Goal: Transaction & Acquisition: Purchase product/service

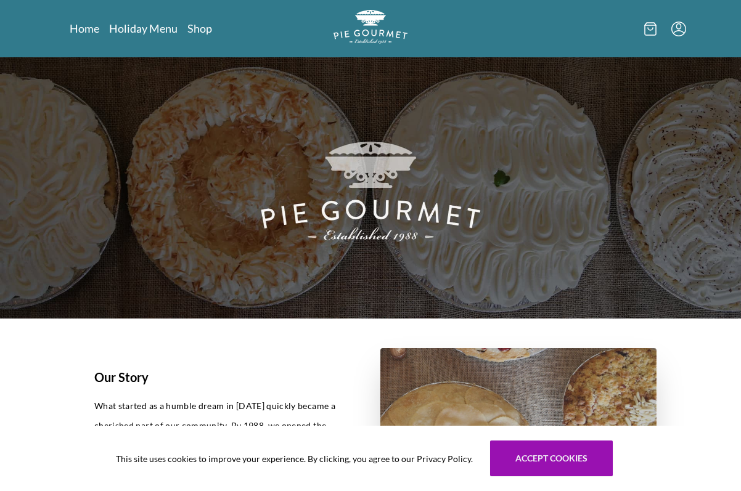
click at [673, 28] on icon "Menu" at bounding box center [678, 29] width 15 height 15
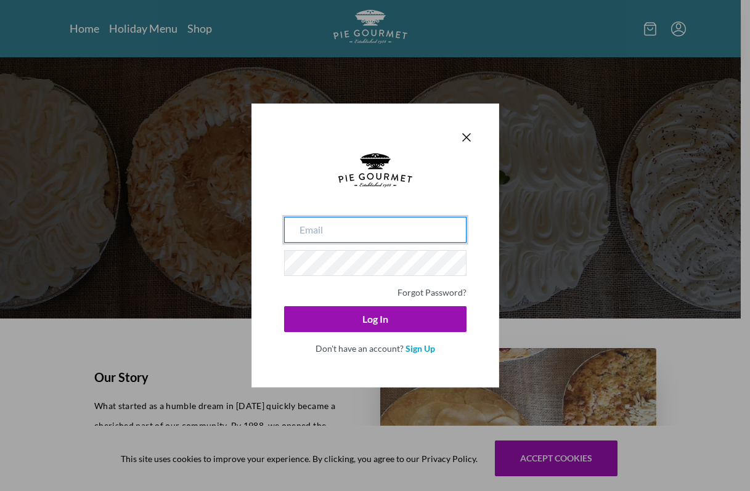
type input "[EMAIL_ADDRESS][DOMAIN_NAME]"
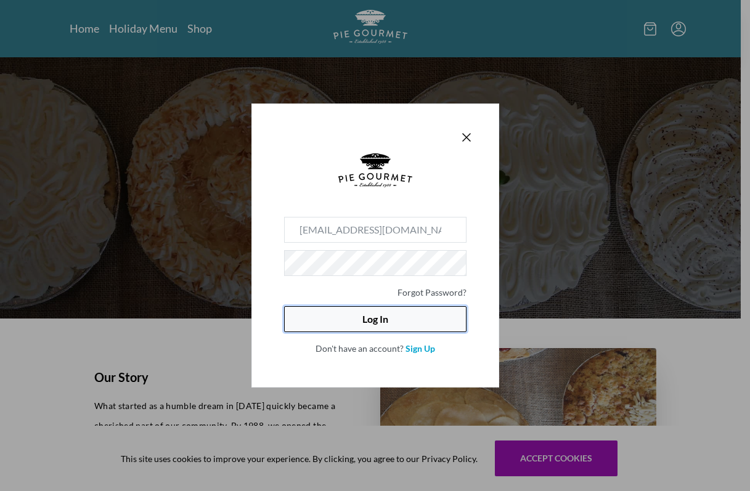
click at [379, 320] on button "Log In" at bounding box center [375, 319] width 183 height 26
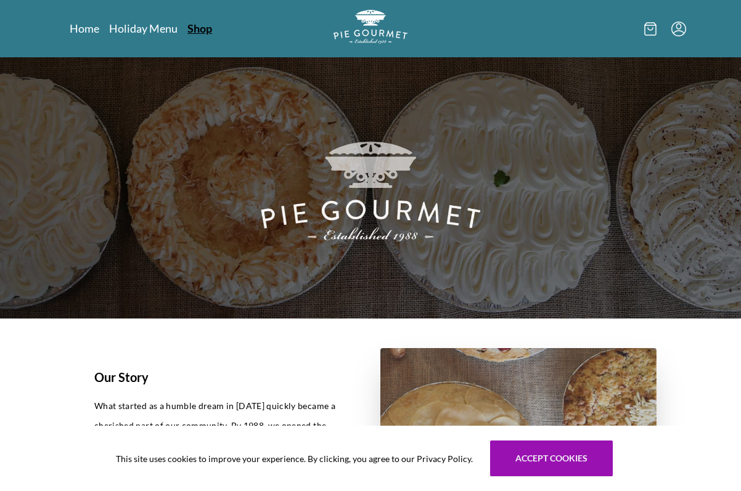
click at [189, 27] on link "Shop" at bounding box center [199, 28] width 25 height 15
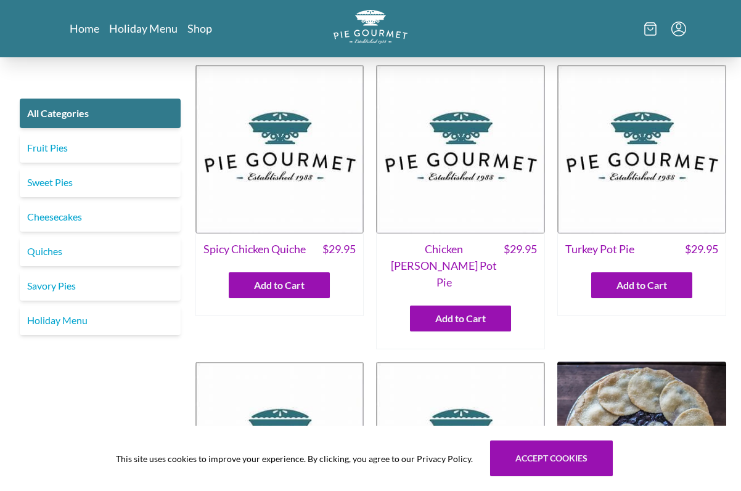
click at [678, 29] on icon "Menu" at bounding box center [678, 26] width 5 height 6
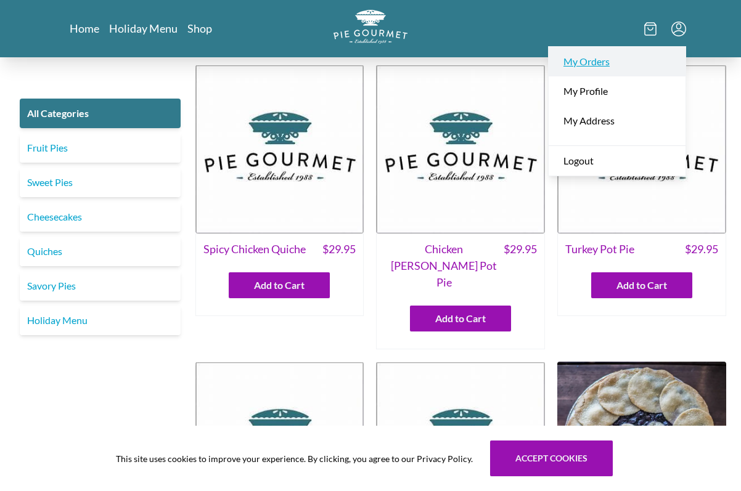
click at [591, 62] on link "My Orders" at bounding box center [617, 62] width 137 height 30
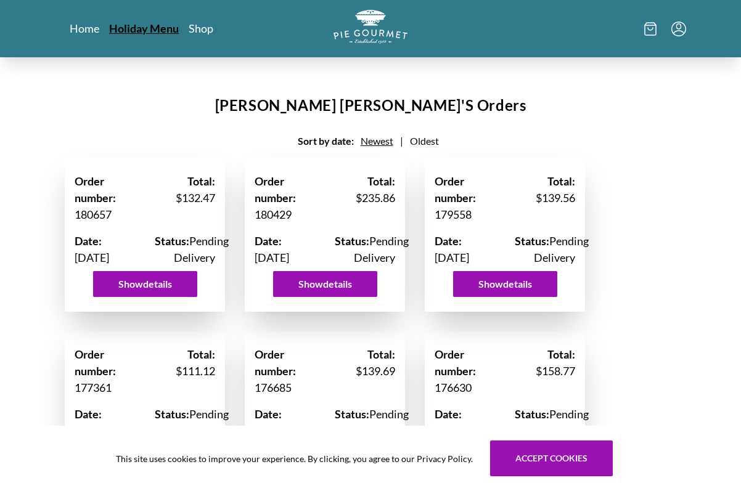
click at [144, 28] on link "Holiday Menu" at bounding box center [144, 28] width 70 height 15
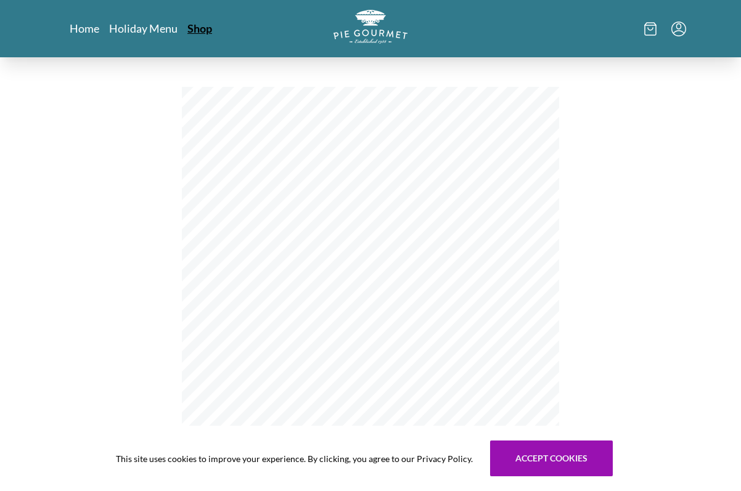
click at [200, 23] on link "Shop" at bounding box center [199, 28] width 25 height 15
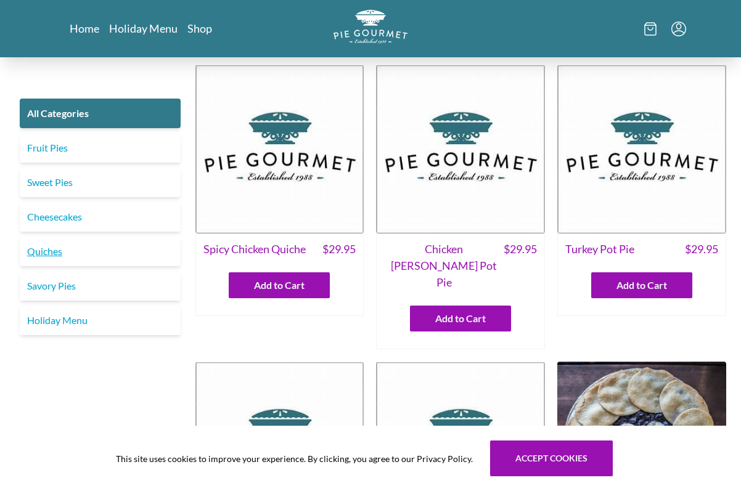
click at [51, 252] on link "Quiches" at bounding box center [100, 252] width 161 height 30
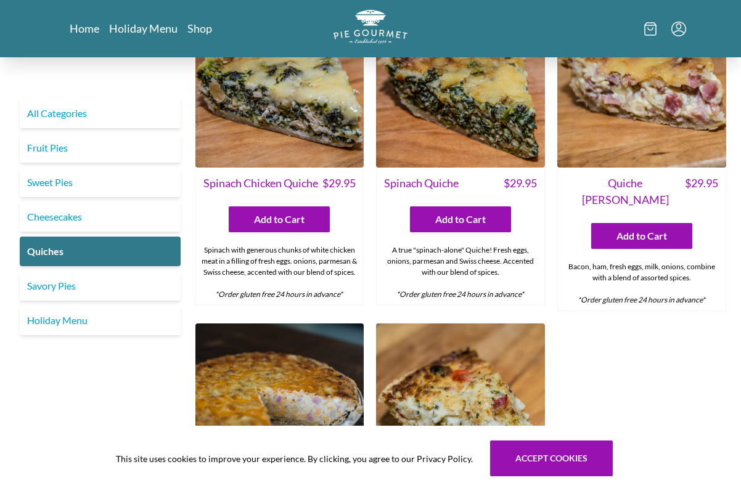
scroll to position [370, 0]
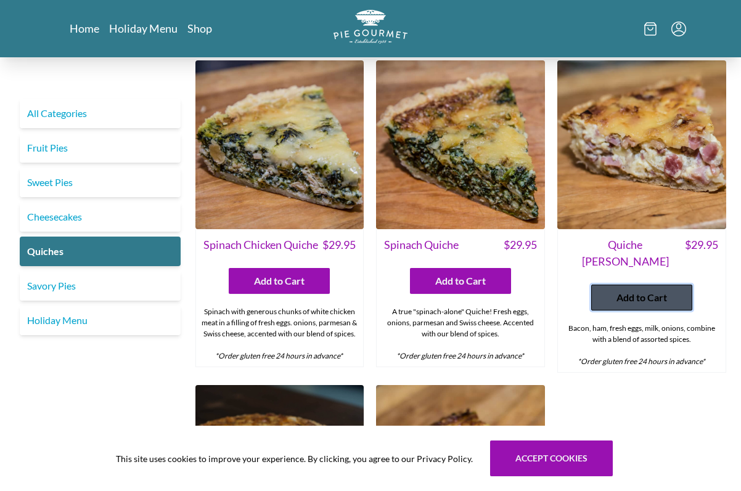
click at [636, 290] on span "Add to Cart" at bounding box center [642, 297] width 51 height 15
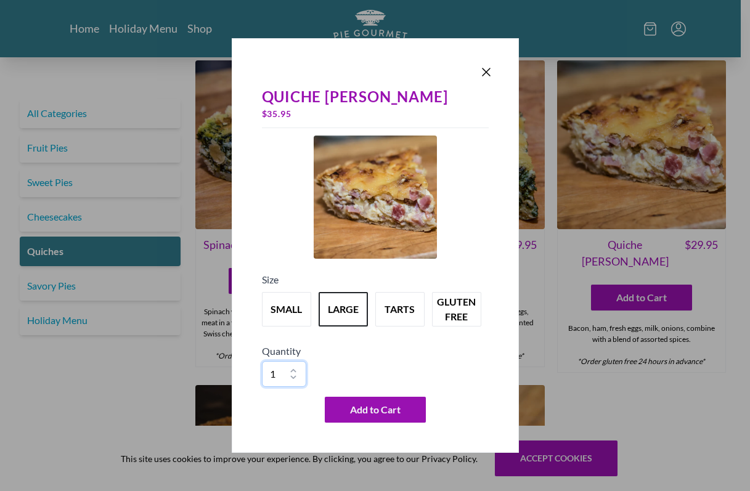
click at [294, 370] on select "1 2 3 4 5 6 7 8 9 10" at bounding box center [284, 374] width 44 height 26
select select "2"
click at [262, 361] on select "1 2 3 4 5 6 7 8 9 10" at bounding box center [284, 374] width 44 height 26
click at [371, 413] on span "Add to Cart" at bounding box center [375, 410] width 51 height 15
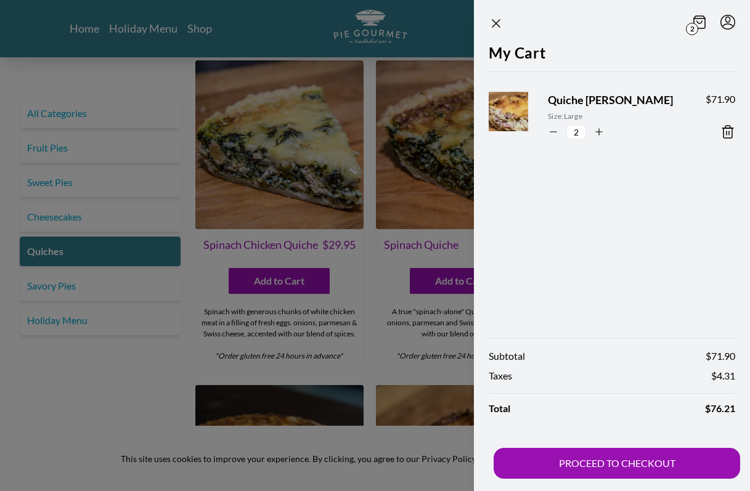
click at [266, 38] on div at bounding box center [375, 245] width 750 height 491
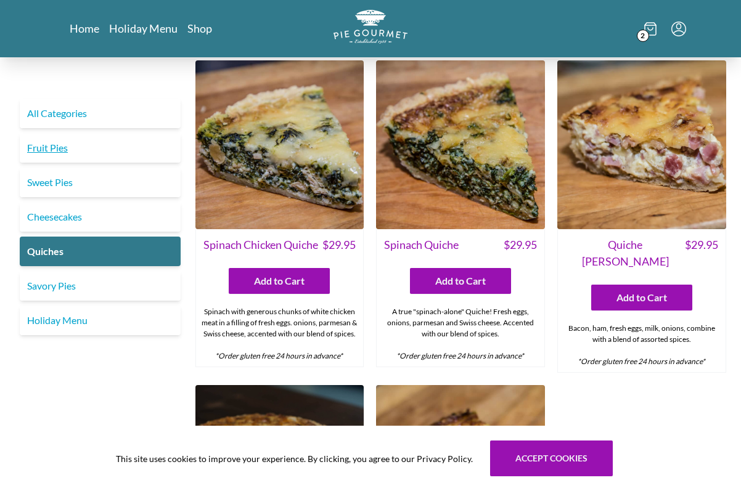
click at [55, 144] on link "Fruit Pies" at bounding box center [100, 148] width 161 height 30
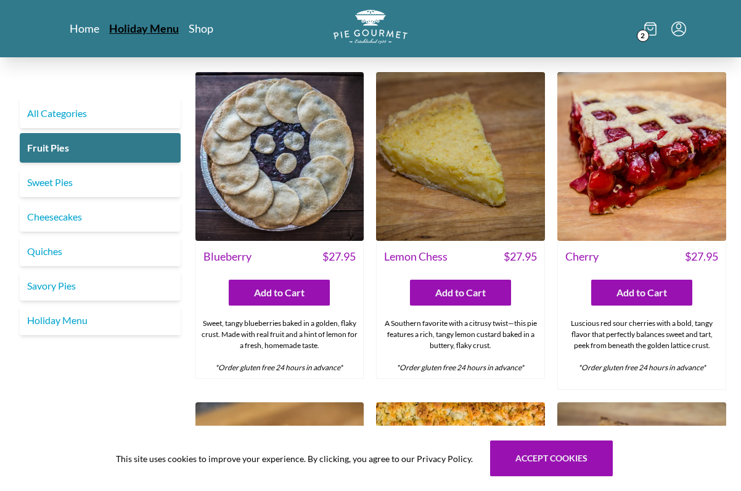
click at [150, 30] on link "Holiday Menu" at bounding box center [144, 28] width 70 height 15
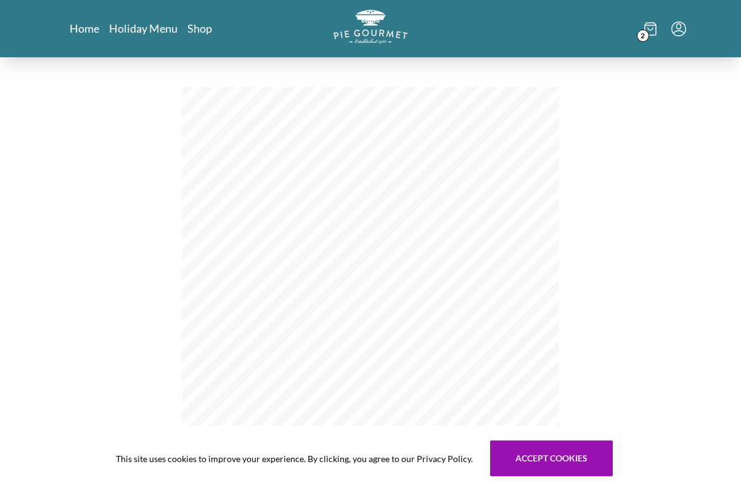
click at [261, 304] on span "Pumpkin" at bounding box center [258, 302] width 32 height 9
click at [83, 28] on link "Home" at bounding box center [85, 28] width 30 height 15
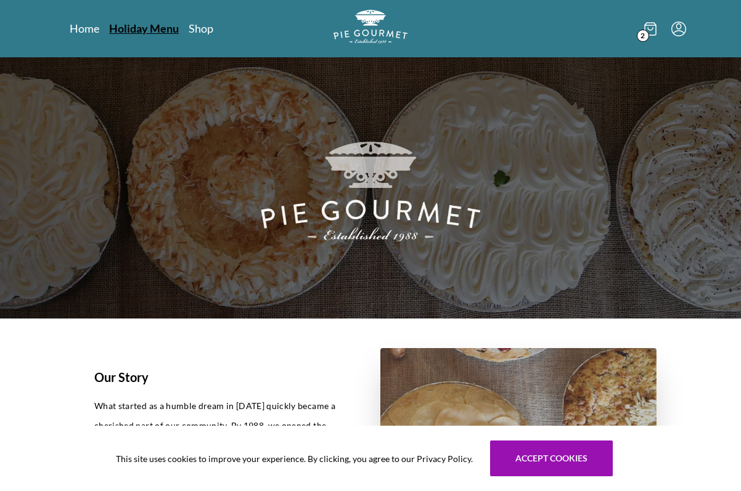
click at [126, 29] on link "Holiday Menu" at bounding box center [144, 28] width 70 height 15
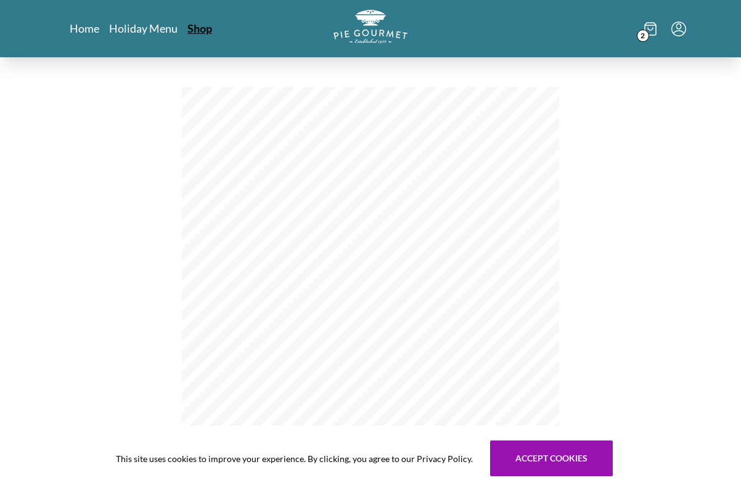
click at [200, 32] on link "Shop" at bounding box center [199, 28] width 25 height 15
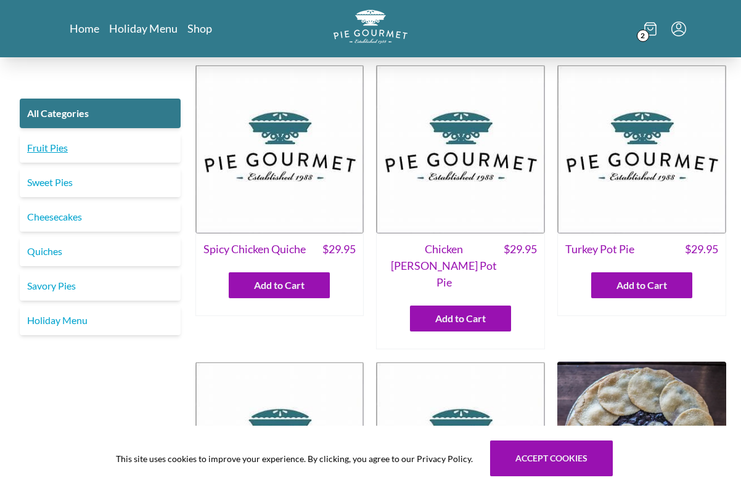
click at [51, 149] on link "Fruit Pies" at bounding box center [100, 148] width 161 height 30
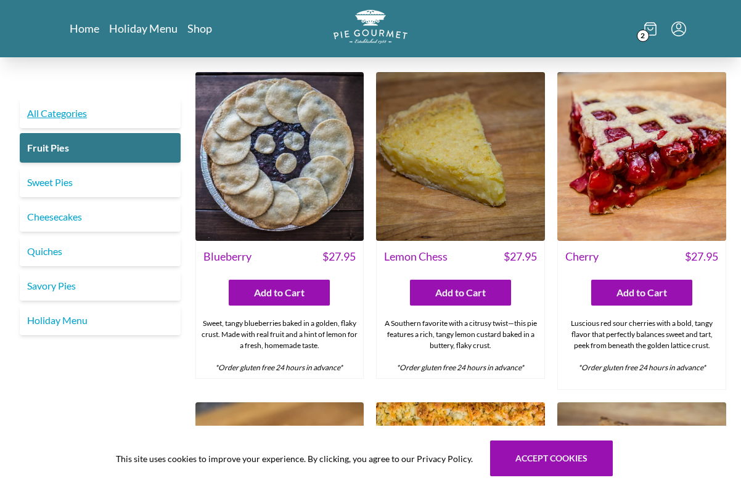
click at [64, 113] on link "All Categories" at bounding box center [100, 114] width 161 height 30
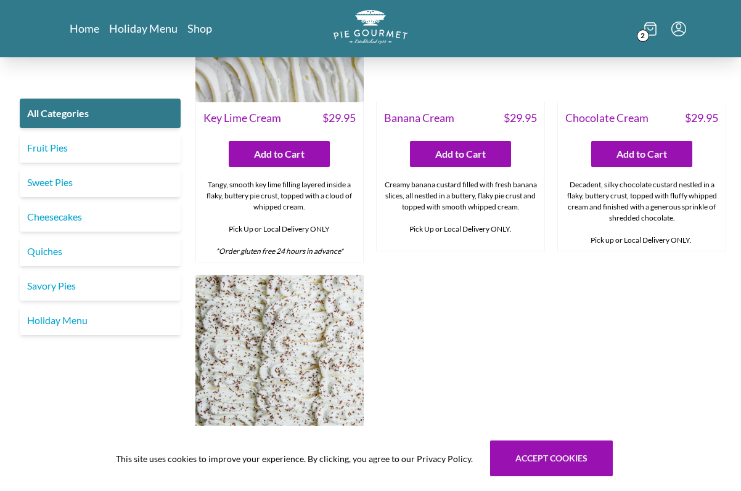
scroll to position [2528, 0]
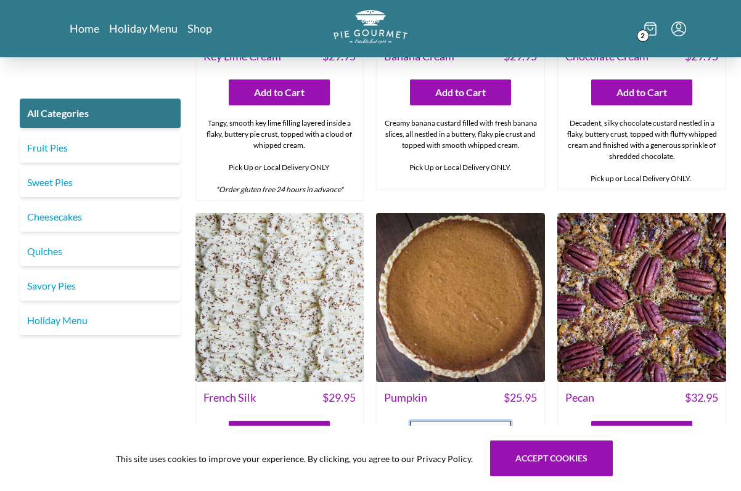
click at [462, 427] on span "Add to Cart" at bounding box center [460, 434] width 51 height 15
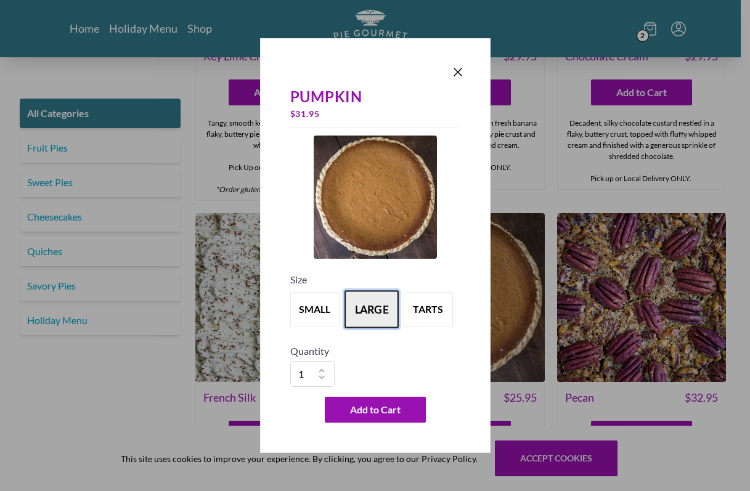
click at [359, 312] on button "large" at bounding box center [372, 309] width 54 height 38
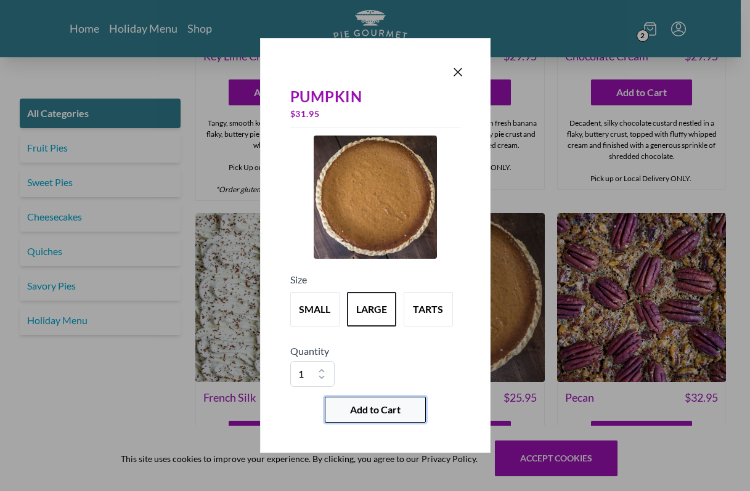
click at [379, 416] on span "Add to Cart" at bounding box center [375, 410] width 51 height 15
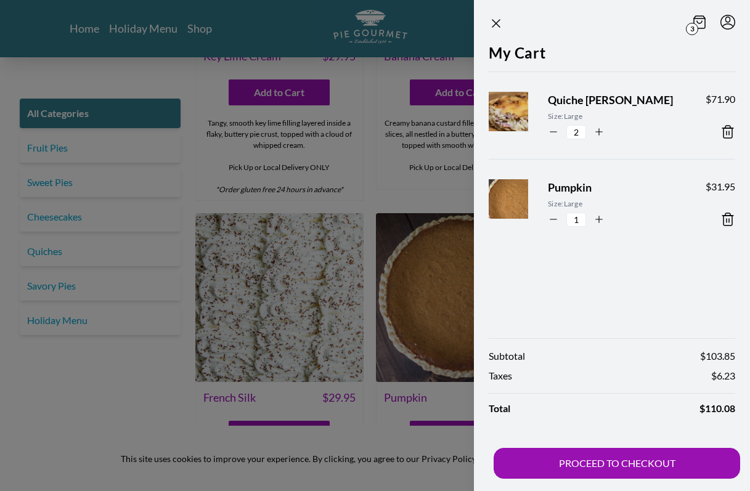
click at [44, 184] on div at bounding box center [375, 245] width 750 height 491
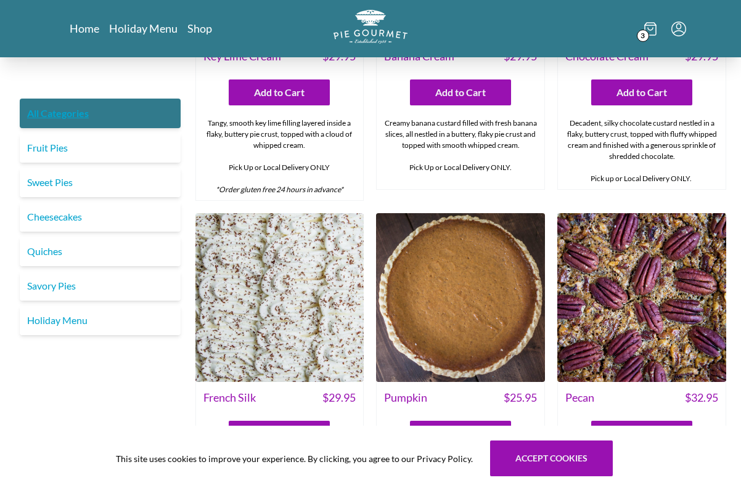
click at [68, 109] on link "All Categories" at bounding box center [100, 114] width 161 height 30
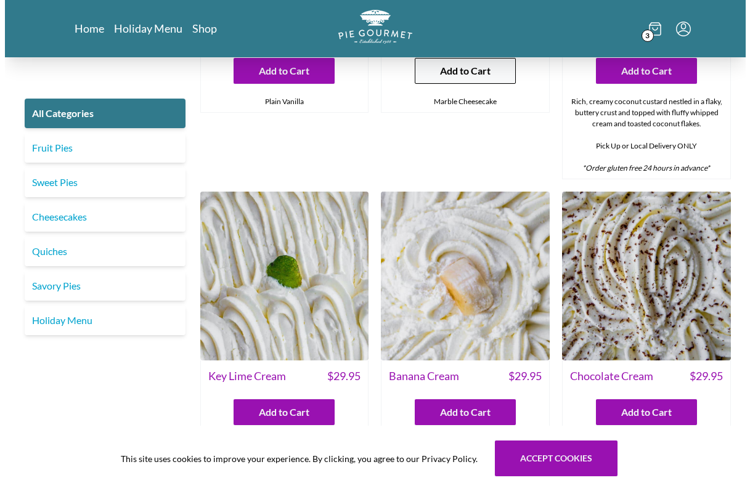
scroll to position [2281, 0]
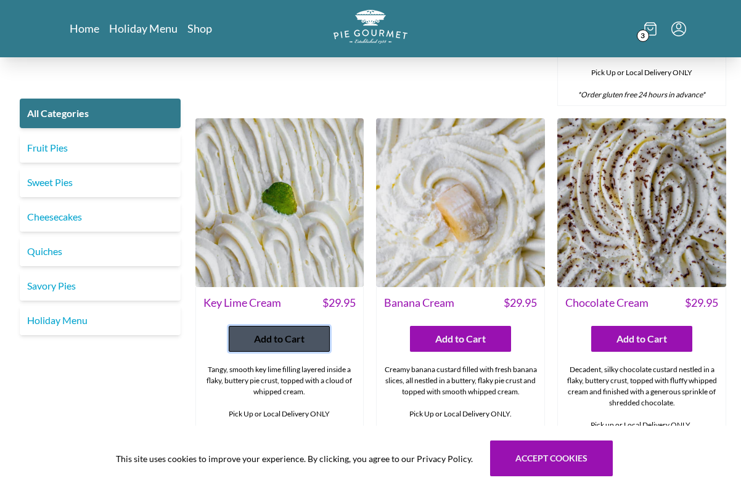
click at [258, 332] on span "Add to Cart" at bounding box center [279, 339] width 51 height 15
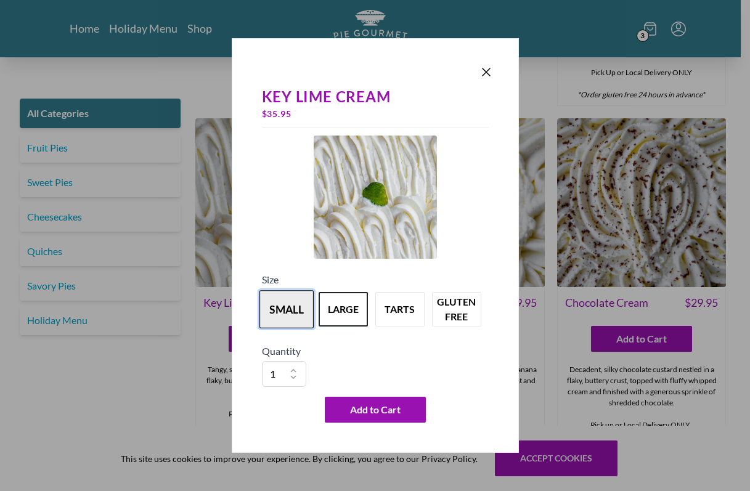
click at [282, 312] on button "small" at bounding box center [287, 309] width 54 height 38
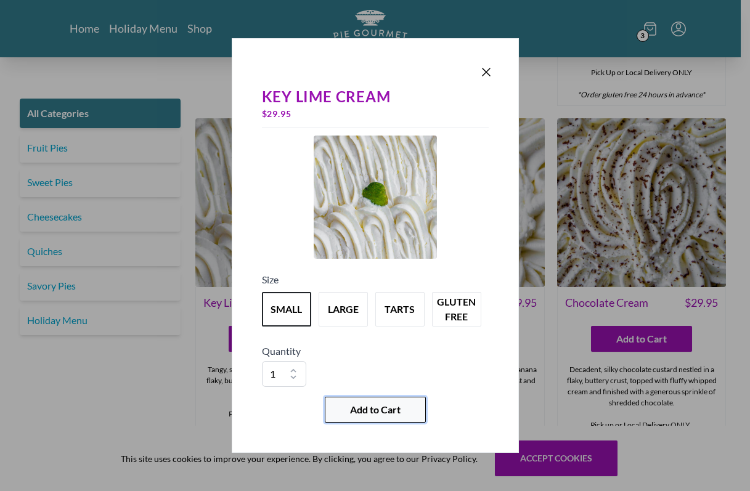
click at [382, 409] on span "Add to Cart" at bounding box center [375, 410] width 51 height 15
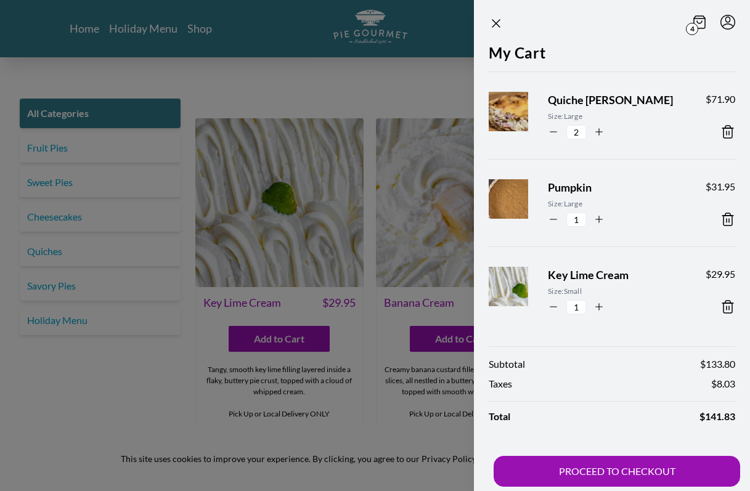
scroll to position [8, 0]
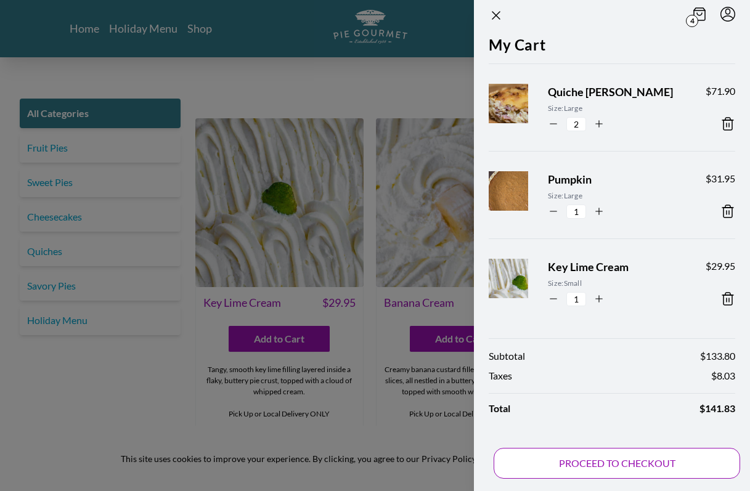
click at [590, 463] on button "PROCEED TO CHECKOUT" at bounding box center [617, 463] width 247 height 31
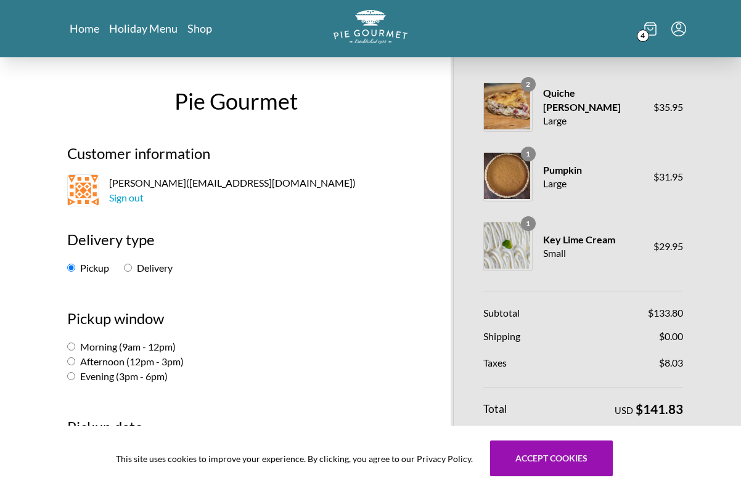
click at [127, 269] on input "Delivery" at bounding box center [128, 268] width 8 height 8
radio input "true"
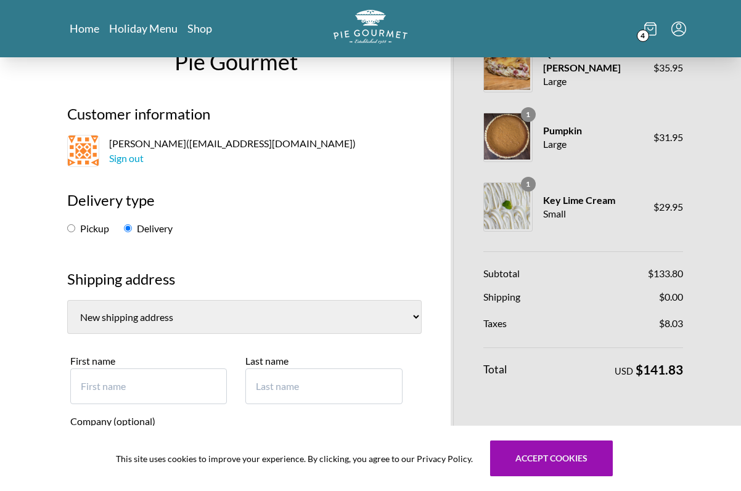
scroll to position [62, 0]
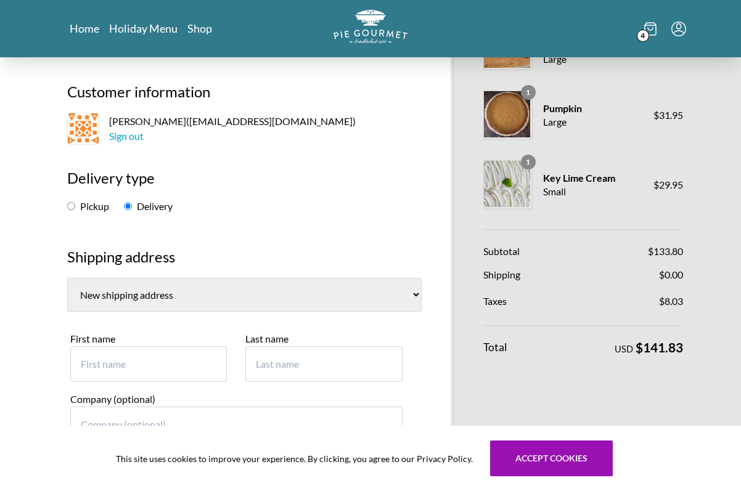
click at [358, 295] on select "[PERSON_NAME][GEOGRAPHIC_DATA][STREET_ADDRESS][GEOGRAPHIC_DATA] [PERSON_NAME][G…" at bounding box center [244, 295] width 355 height 34
select select "0"
click at [67, 278] on select "[PERSON_NAME][GEOGRAPHIC_DATA][STREET_ADDRESS][GEOGRAPHIC_DATA] [PERSON_NAME][G…" at bounding box center [244, 295] width 355 height 34
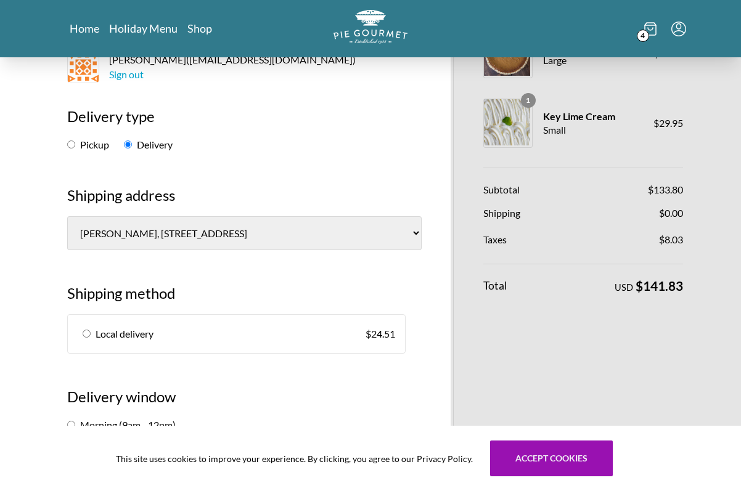
scroll to position [185, 0]
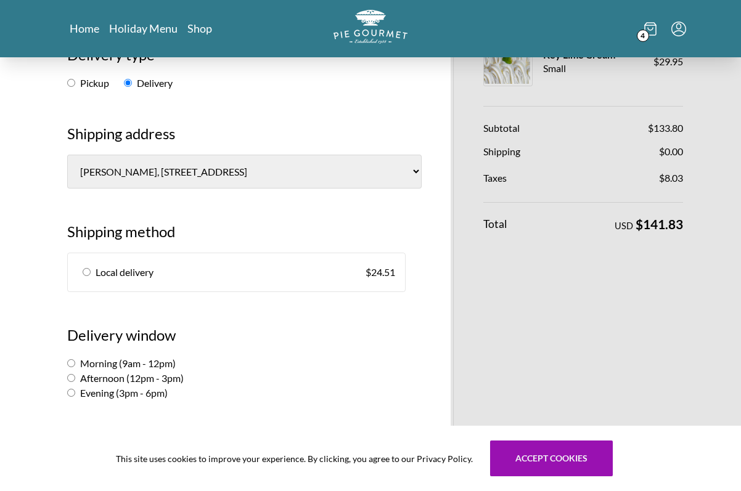
click at [84, 274] on input "radio" at bounding box center [87, 272] width 8 height 8
radio input "true"
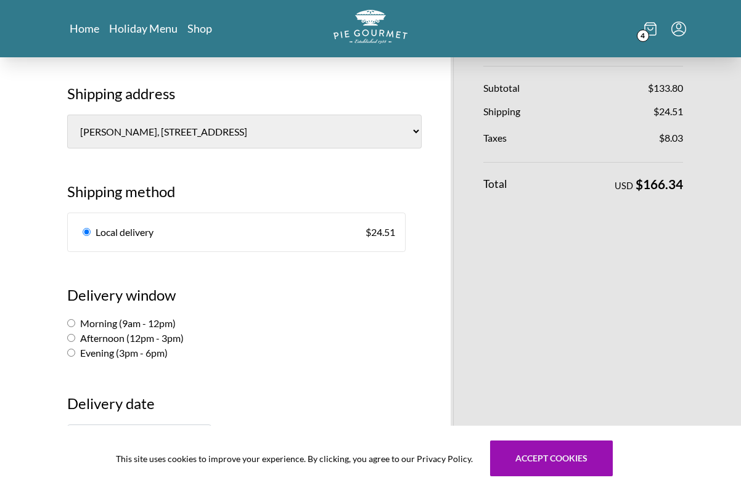
scroll to position [247, 0]
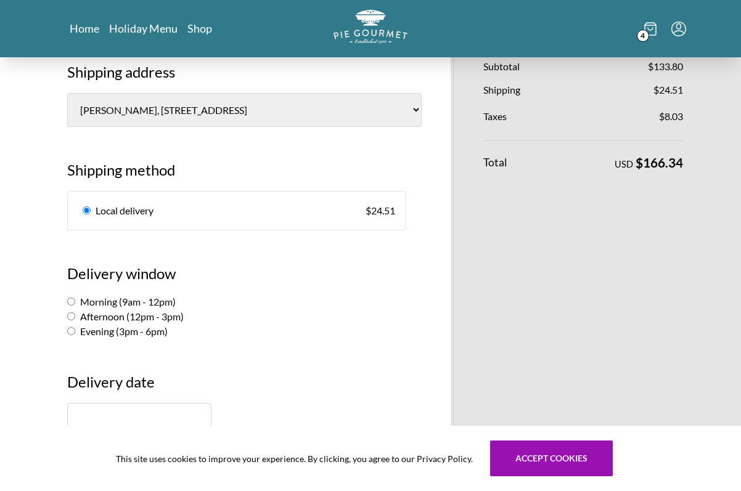
click at [73, 303] on input "Morning (9am - 12pm)" at bounding box center [71, 302] width 8 height 8
radio input "true"
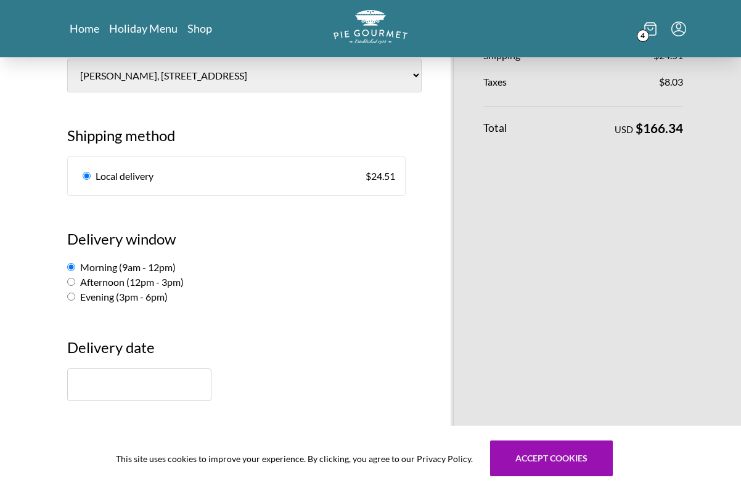
scroll to position [370, 0]
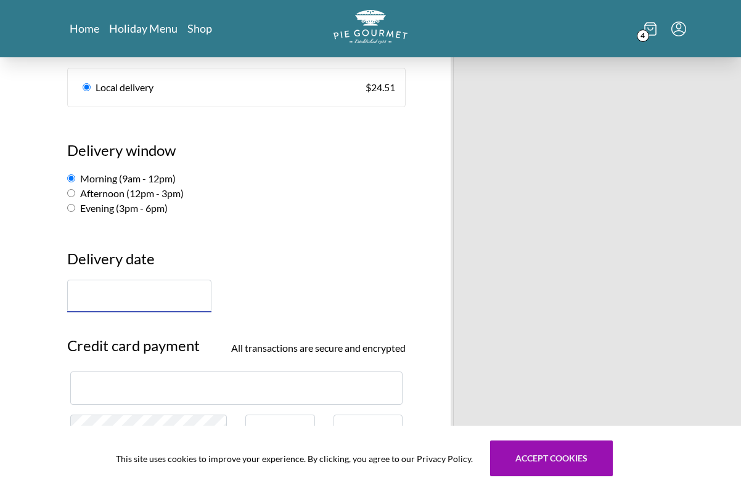
click at [105, 285] on input "text" at bounding box center [139, 296] width 144 height 33
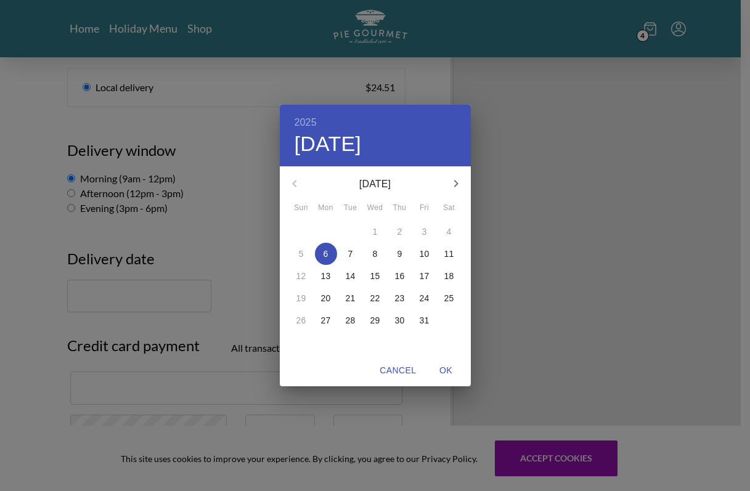
click at [326, 258] on p "6" at bounding box center [326, 254] width 5 height 12
click at [448, 370] on span "OK" at bounding box center [447, 370] width 30 height 15
type input "[DATE]"
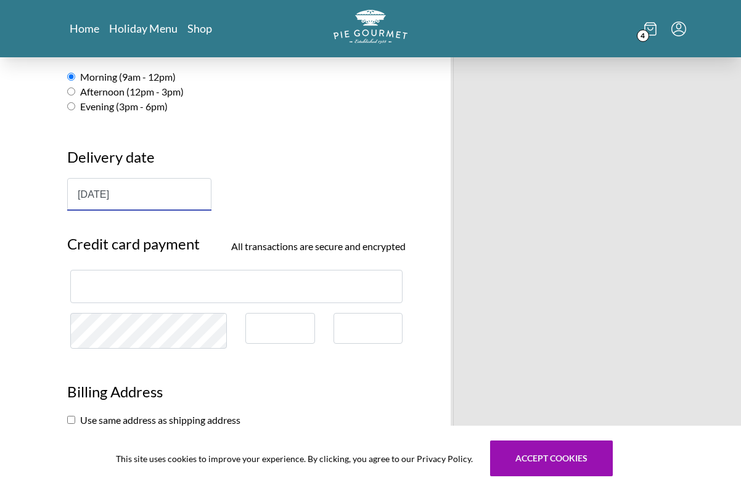
scroll to position [493, 0]
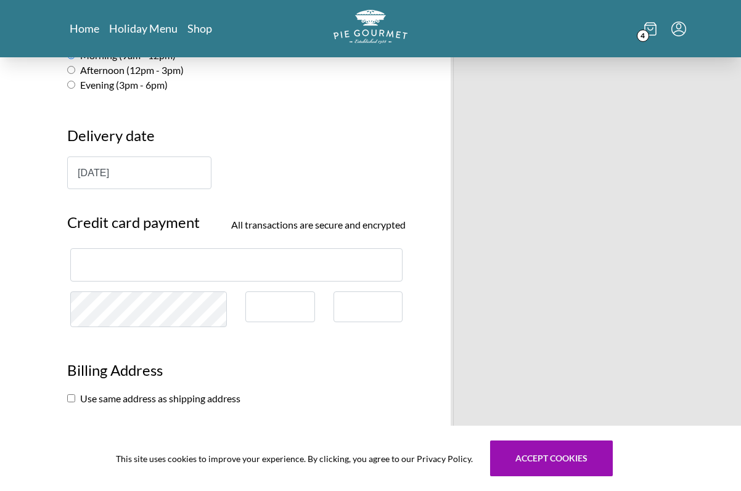
click at [200, 271] on iframe at bounding box center [236, 265] width 311 height 12
click at [212, 252] on div at bounding box center [236, 264] width 332 height 33
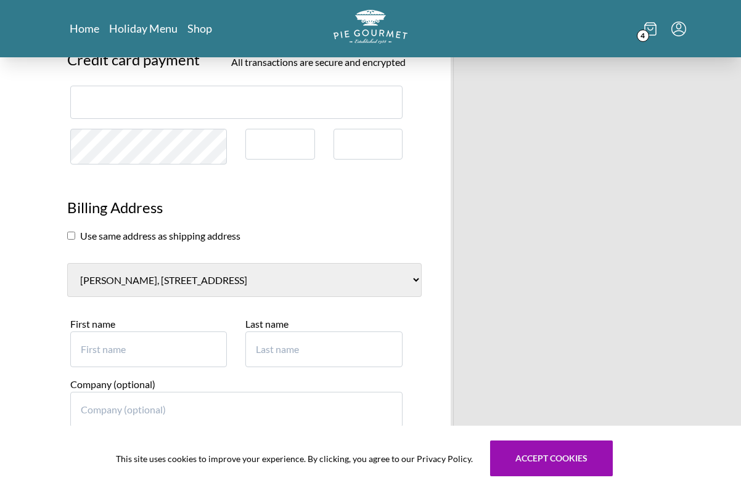
scroll to position [678, 0]
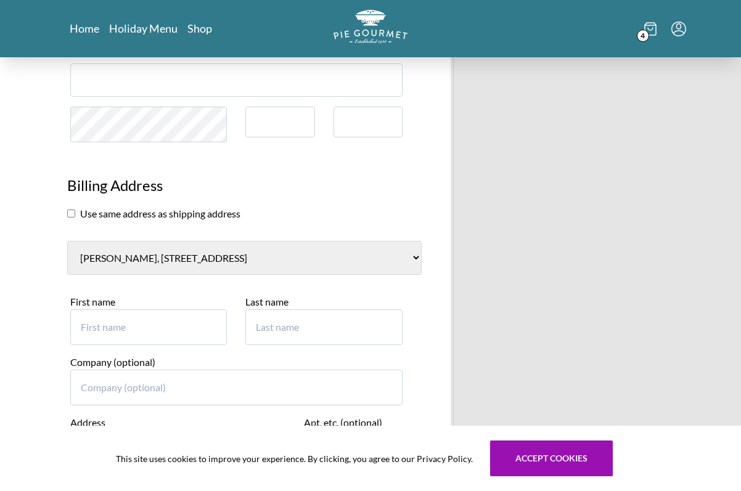
click at [359, 258] on select "[PERSON_NAME][GEOGRAPHIC_DATA][STREET_ADDRESS][GEOGRAPHIC_DATA] [PERSON_NAME][G…" at bounding box center [244, 258] width 355 height 34
select select "1"
click at [67, 241] on select "[PERSON_NAME][GEOGRAPHIC_DATA][STREET_ADDRESS][GEOGRAPHIC_DATA] [PERSON_NAME][G…" at bounding box center [244, 258] width 355 height 34
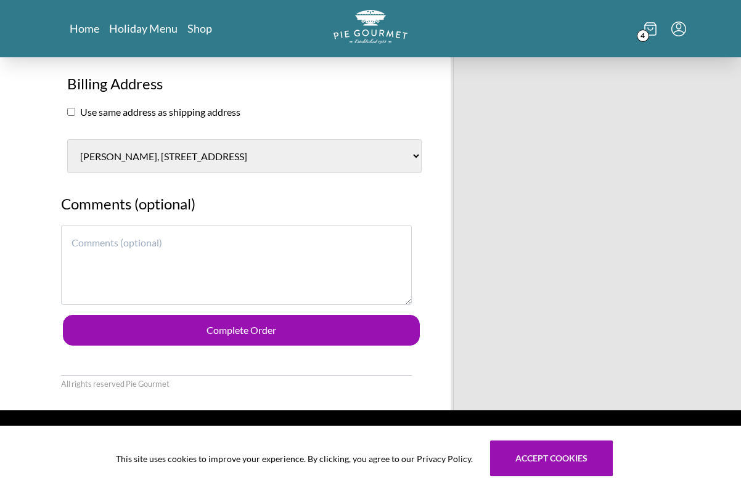
scroll to position [802, 0]
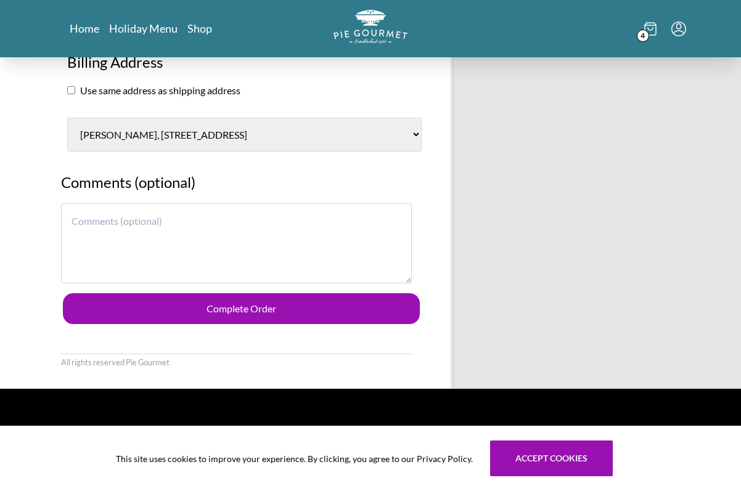
click at [159, 220] on textarea at bounding box center [236, 243] width 351 height 80
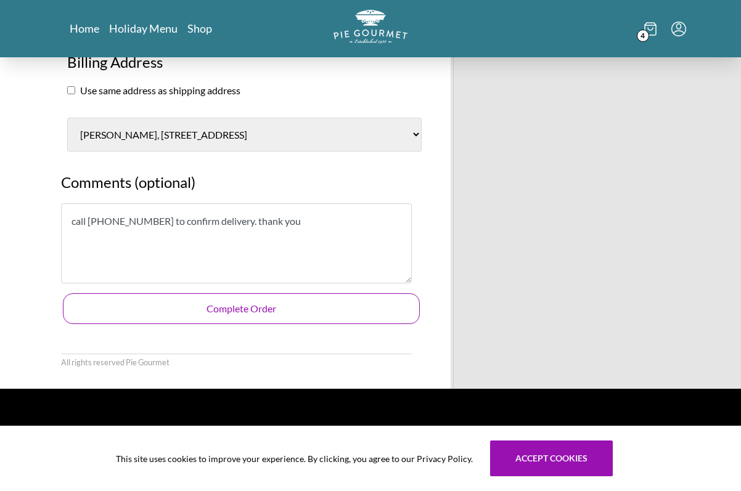
type textarea "call [PHONE_NUMBER] to confirm delivery. thank you"
click at [248, 309] on button "Complete Order" at bounding box center [241, 309] width 357 height 31
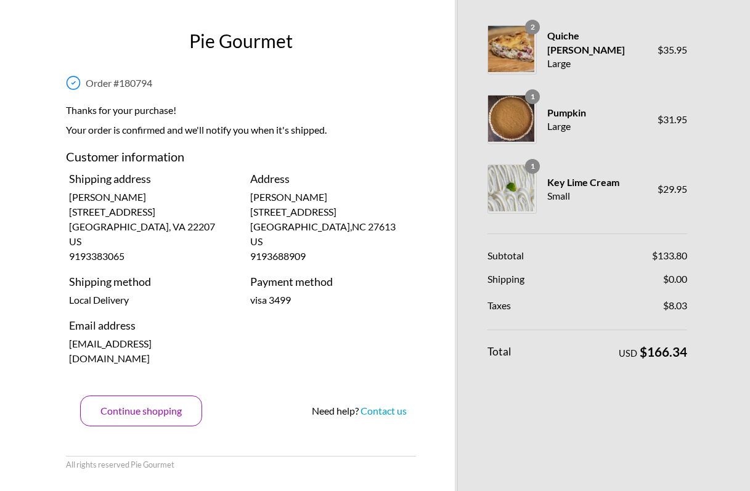
click at [156, 396] on button "Continue shopping" at bounding box center [141, 411] width 122 height 31
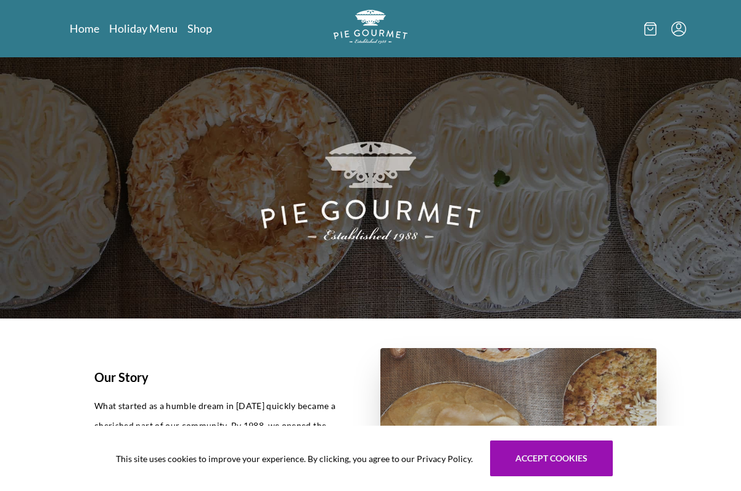
click at [678, 32] on icon "Menu" at bounding box center [678, 29] width 15 height 15
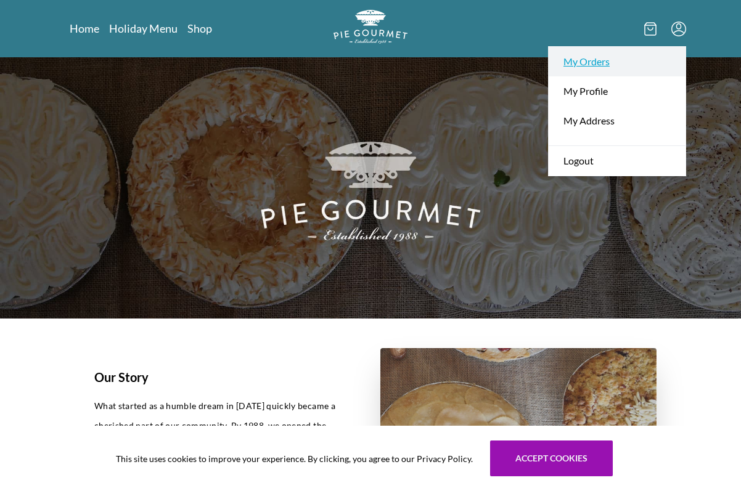
click at [592, 58] on link "My Orders" at bounding box center [617, 62] width 137 height 30
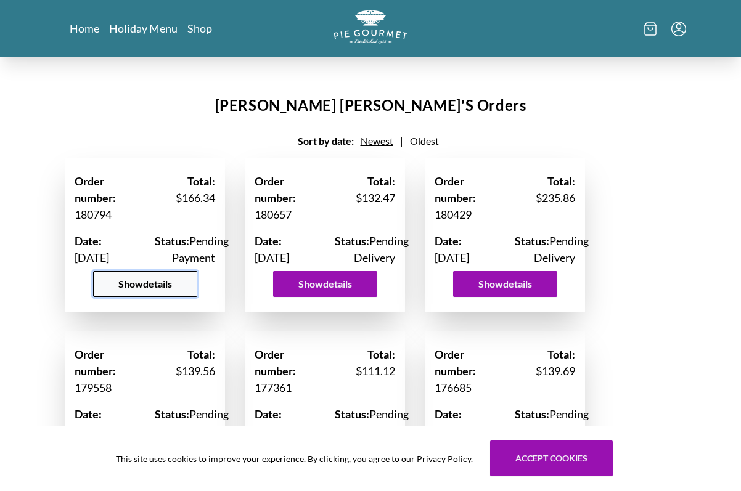
click at [146, 297] on button "Show details" at bounding box center [145, 284] width 104 height 26
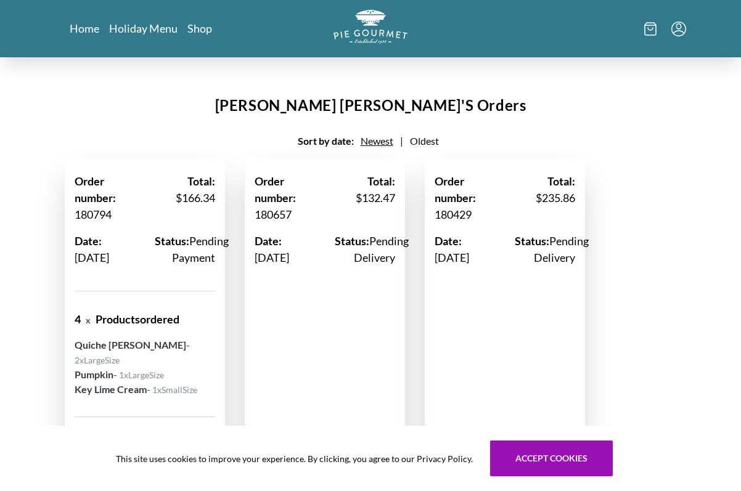
click at [678, 25] on icon "Menu" at bounding box center [678, 29] width 15 height 15
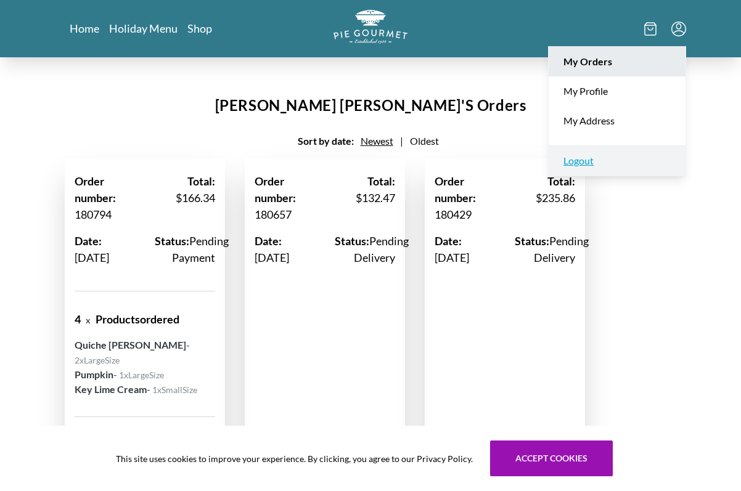
click at [589, 157] on link "Logout" at bounding box center [617, 161] width 137 height 30
